Goal: Check status: Check status

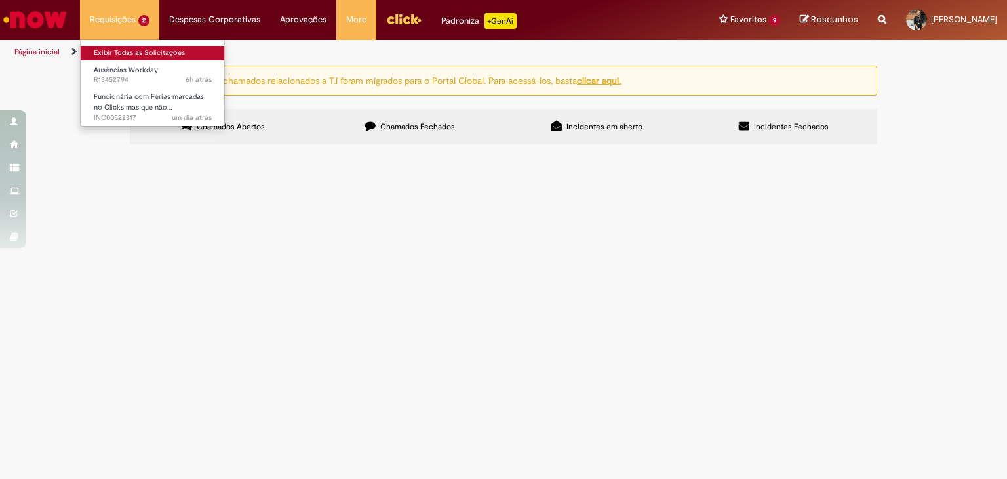
click at [115, 51] on link "Exibir Todas as Solicitações" at bounding box center [153, 53] width 144 height 14
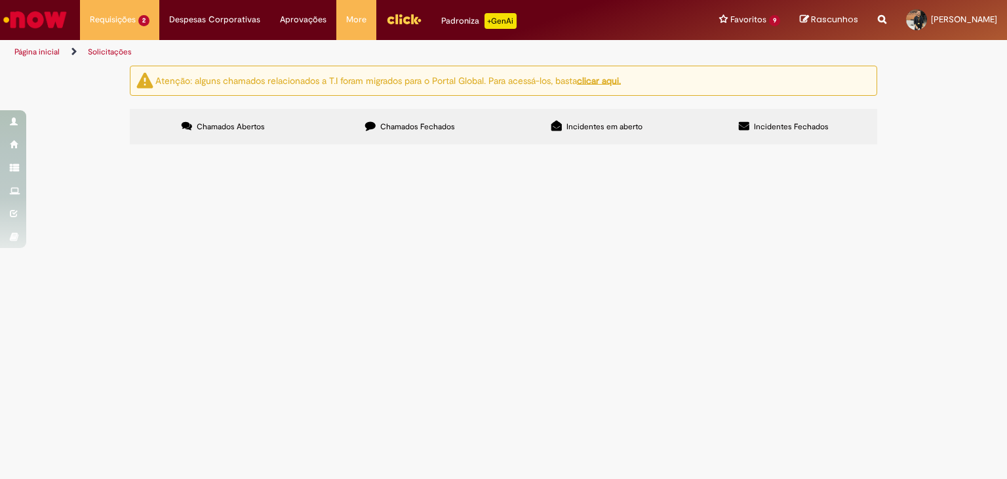
click at [424, 122] on span "Chamados Fechados" at bounding box center [417, 126] width 75 height 10
click at [581, 125] on span "Incidentes em aberto" at bounding box center [605, 126] width 76 height 10
click at [0, 0] on td "Funcionária com Férias marcadas no Clicks mas que não refletem no FPW" at bounding box center [0, 0] width 0 height 0
click at [0, 0] on span "Funcionária com Férias marcadas no Clicks mas que não refletem no FPW" at bounding box center [0, 0] width 0 height 0
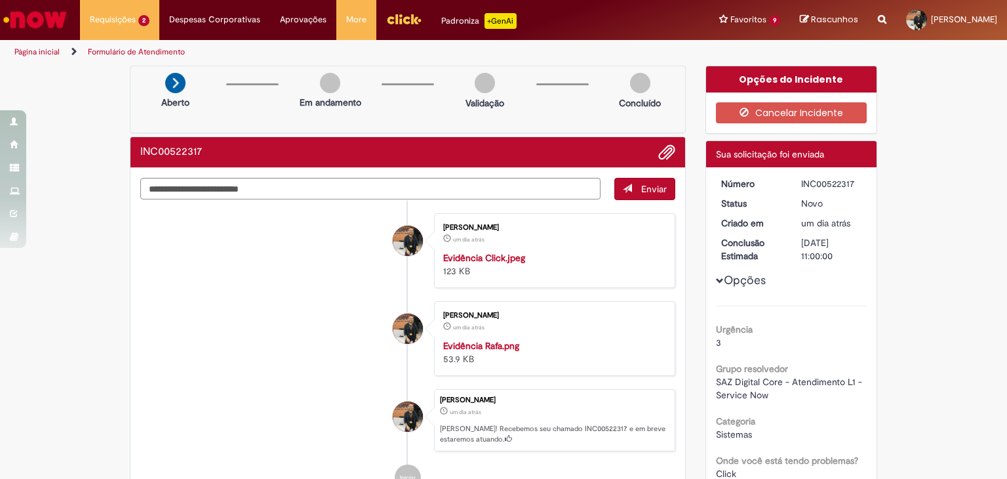
click at [45, 30] on img "Ir para a Homepage" at bounding box center [35, 20] width 68 height 26
